Goal: Task Accomplishment & Management: Use online tool/utility

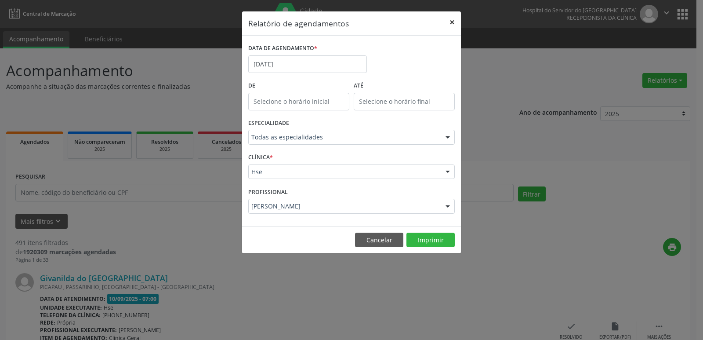
click at [453, 22] on button "×" at bounding box center [452, 22] width 18 height 22
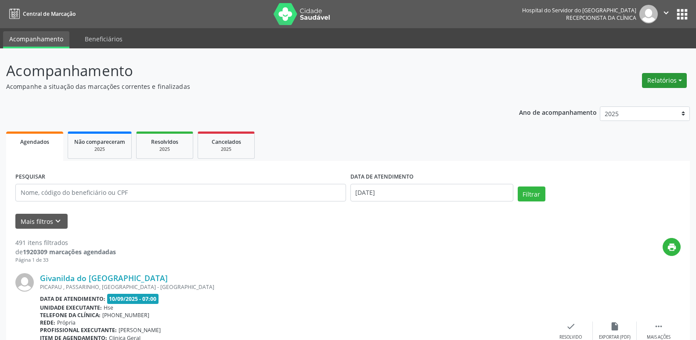
click at [667, 81] on button "Relatórios" at bounding box center [664, 80] width 45 height 15
click at [638, 97] on link "Agendamentos" at bounding box center [640, 99] width 94 height 12
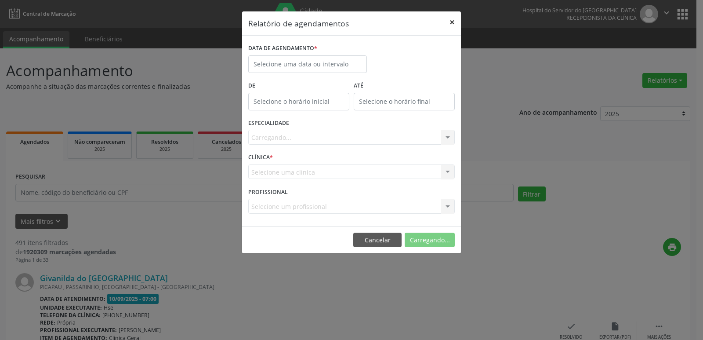
click at [455, 23] on button "×" at bounding box center [452, 22] width 18 height 22
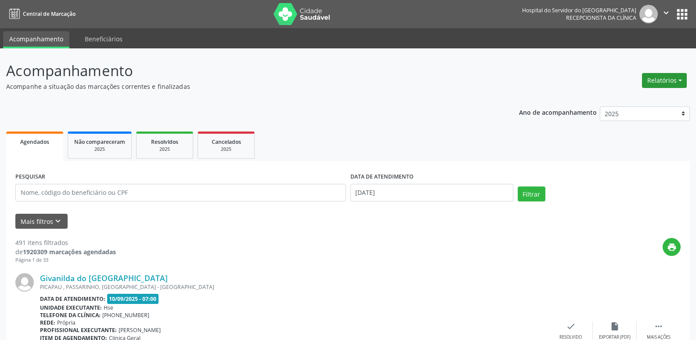
click at [678, 80] on button "Relatórios" at bounding box center [664, 80] width 45 height 15
click at [639, 98] on link "Agendamentos" at bounding box center [640, 99] width 94 height 12
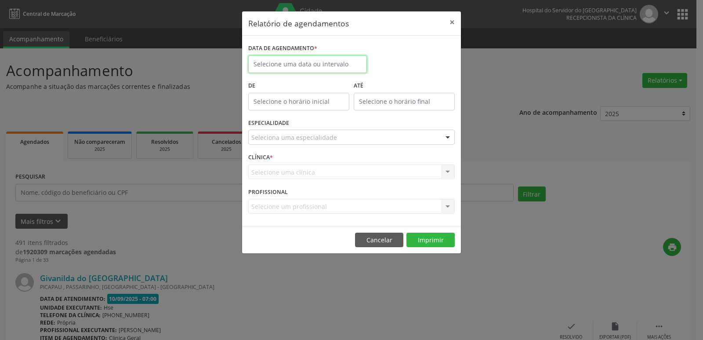
click at [289, 66] on input "text" at bounding box center [307, 64] width 119 height 18
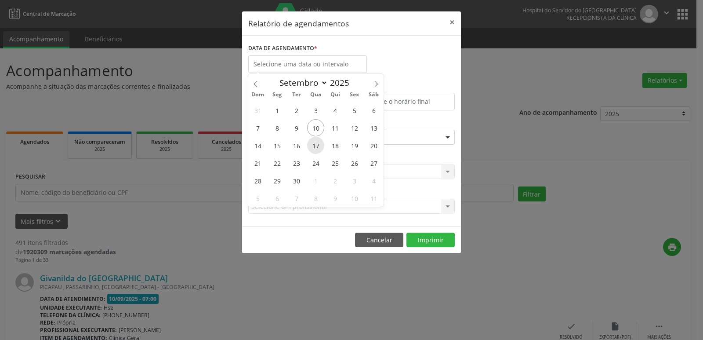
click at [321, 144] on span "17" at bounding box center [315, 145] width 17 height 17
type input "17/09/2025"
click at [315, 145] on span "17" at bounding box center [315, 145] width 17 height 17
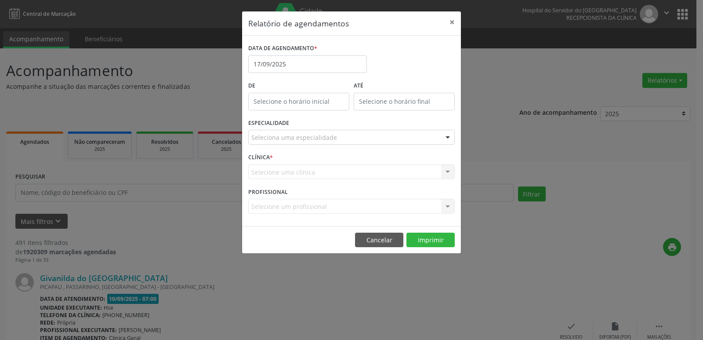
click at [448, 137] on div at bounding box center [447, 137] width 13 height 15
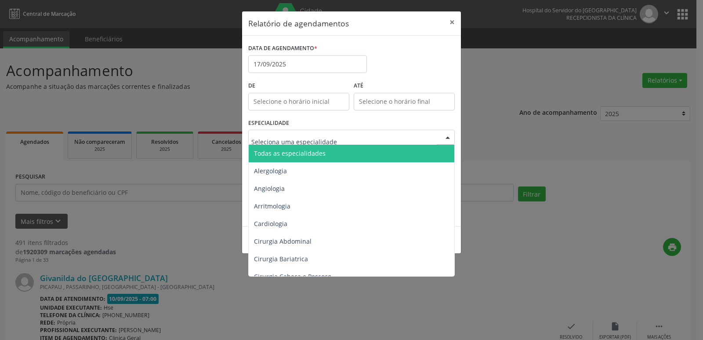
click at [394, 155] on span "Todas as especialidades" at bounding box center [352, 154] width 207 height 18
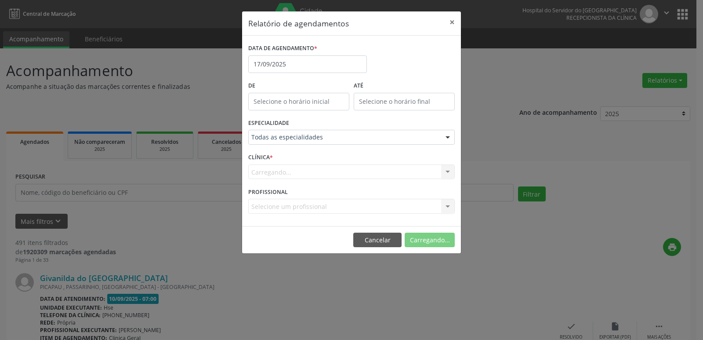
click at [445, 170] on div "Carregando... Hse Nenhum resultado encontrado para: " " Não há nenhuma opção pa…" at bounding box center [351, 171] width 206 height 15
click at [446, 173] on div "Carregando... Hse Nenhum resultado encontrado para: " " Não há nenhuma opção pa…" at bounding box center [351, 171] width 206 height 15
click at [450, 173] on div at bounding box center [447, 172] width 13 height 15
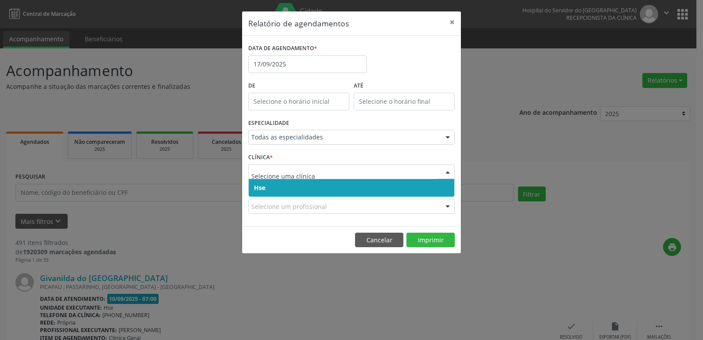
click at [323, 189] on span "Hse" at bounding box center [352, 188] width 206 height 18
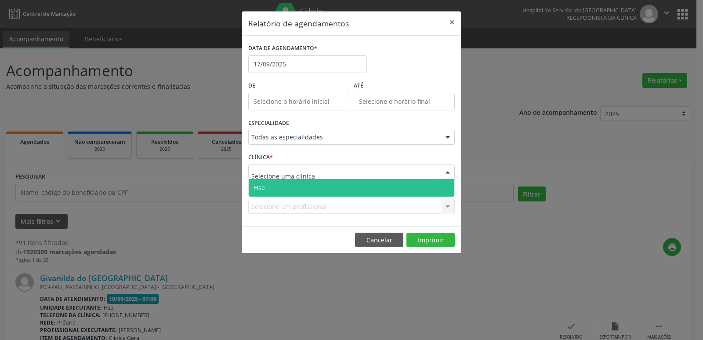
click at [448, 170] on div at bounding box center [447, 172] width 13 height 15
click at [321, 186] on span "Hse" at bounding box center [352, 188] width 206 height 18
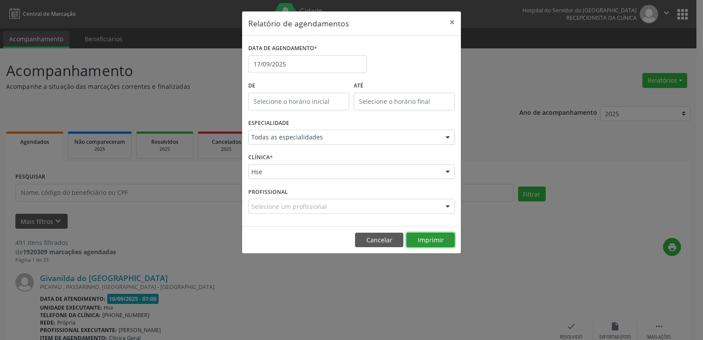
click at [425, 239] on button "Imprimir" at bounding box center [430, 239] width 48 height 15
